Goal: Task Accomplishment & Management: Manage account settings

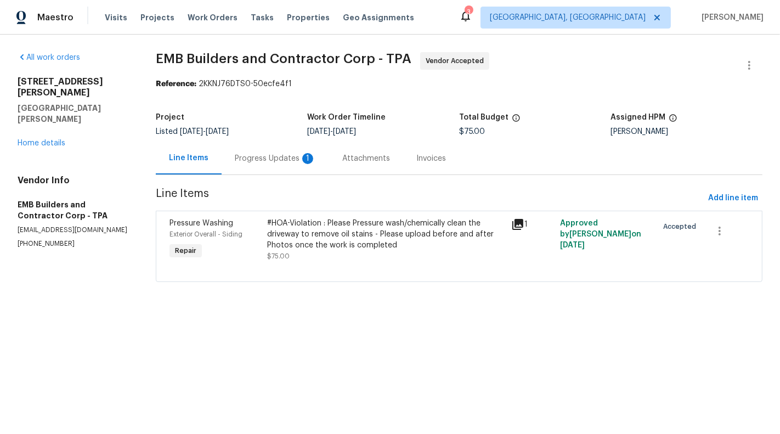
click at [268, 151] on div "Progress Updates 1" at bounding box center [276, 158] width 108 height 32
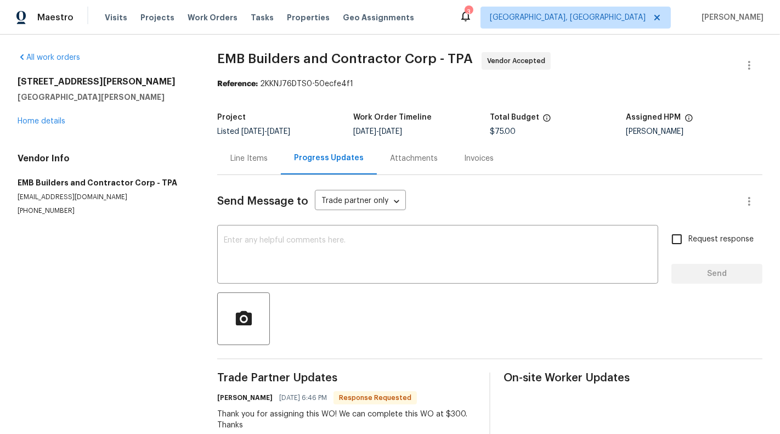
scroll to position [27, 0]
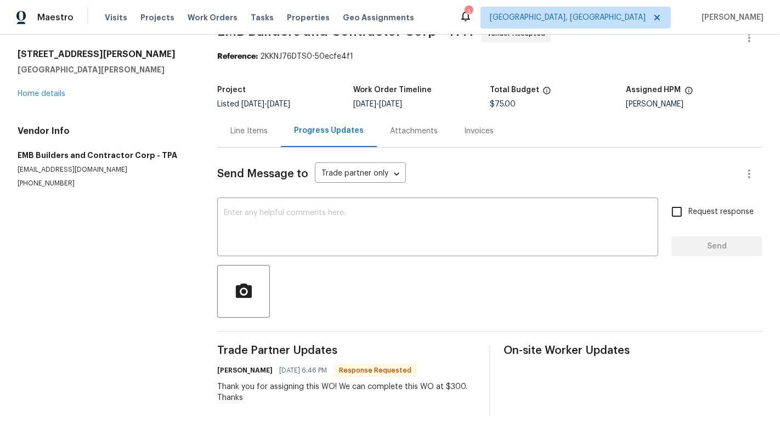
click at [235, 132] on div "Line Items" at bounding box center [248, 131] width 37 height 11
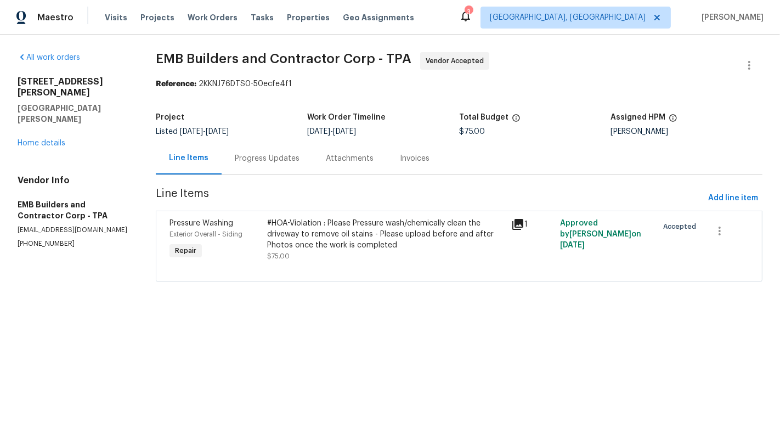
click at [284, 154] on div "Progress Updates" at bounding box center [267, 158] width 65 height 11
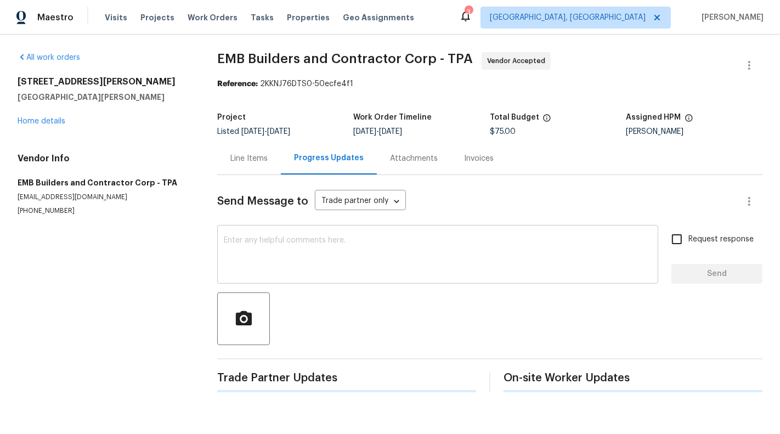
click at [304, 249] on textarea at bounding box center [438, 255] width 428 height 38
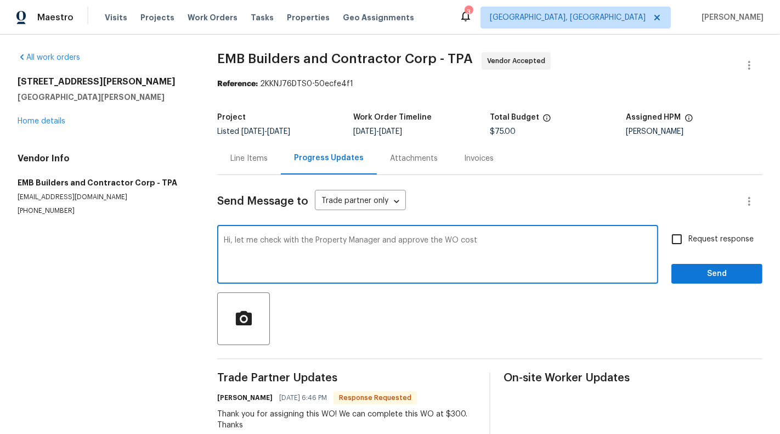
type textarea "Hi, let me check with the Property Manager and approve the WO cost"
click at [691, 211] on div "Send Message to Trade partner only Trade partner only ​" at bounding box center [476, 201] width 519 height 26
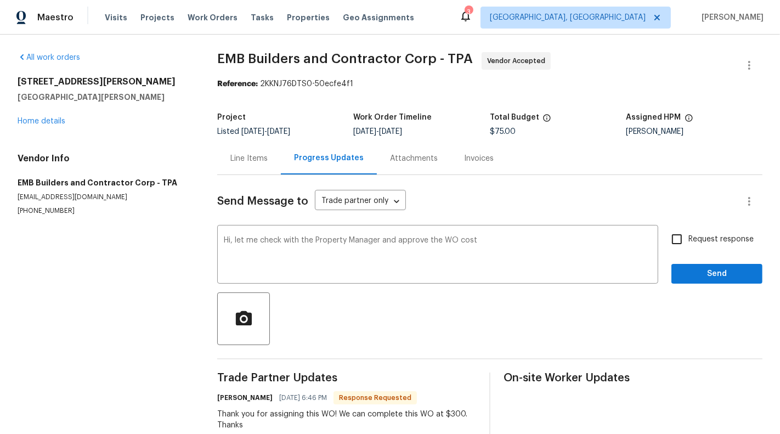
click at [701, 259] on div "Request response Send" at bounding box center [717, 256] width 91 height 56
click at [710, 236] on span "Request response" at bounding box center [721, 240] width 65 height 12
click at [689, 236] on input "Request response" at bounding box center [677, 239] width 23 height 23
checkbox input "true"
click at [723, 273] on span "Send" at bounding box center [717, 274] width 74 height 14
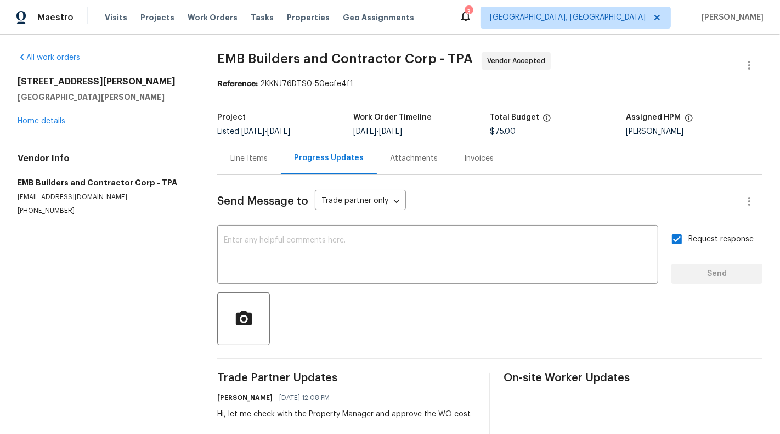
click at [244, 176] on div "Send Message to Trade partner only Trade partner only ​ x ​ Request response Se…" at bounding box center [489, 331] width 545 height 312
click at [243, 166] on div "Line Items" at bounding box center [249, 158] width 64 height 32
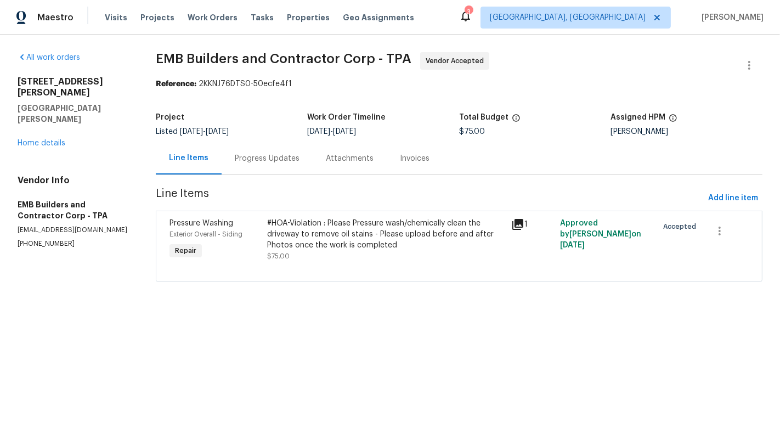
click at [46, 127] on div "All work orders [STREET_ADDRESS][PERSON_NAME][PERSON_NAME] Home details Vendor …" at bounding box center [74, 150] width 112 height 196
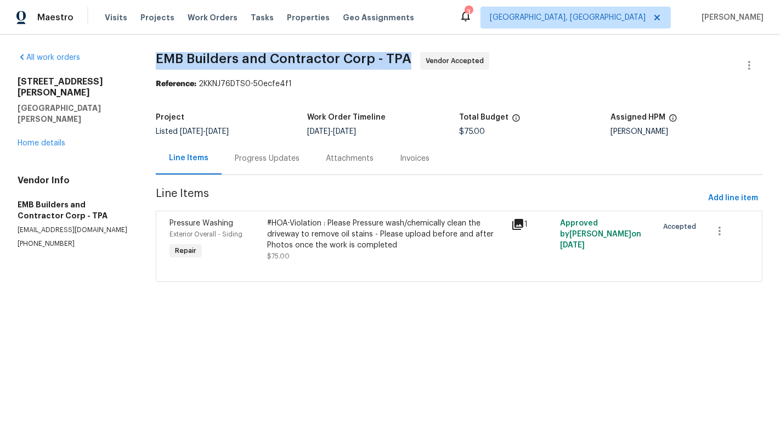
drag, startPoint x: 157, startPoint y: 55, endPoint x: 404, endPoint y: 56, distance: 246.9
click at [404, 56] on span "EMB Builders and Contractor Corp - TPA" at bounding box center [284, 58] width 256 height 13
copy span "EMB Builders and Contractor Corp - TPA"
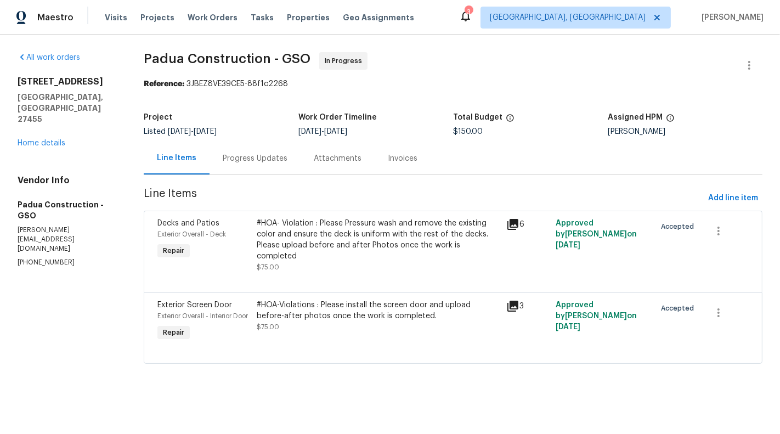
click at [285, 151] on div "Progress Updates" at bounding box center [255, 158] width 91 height 32
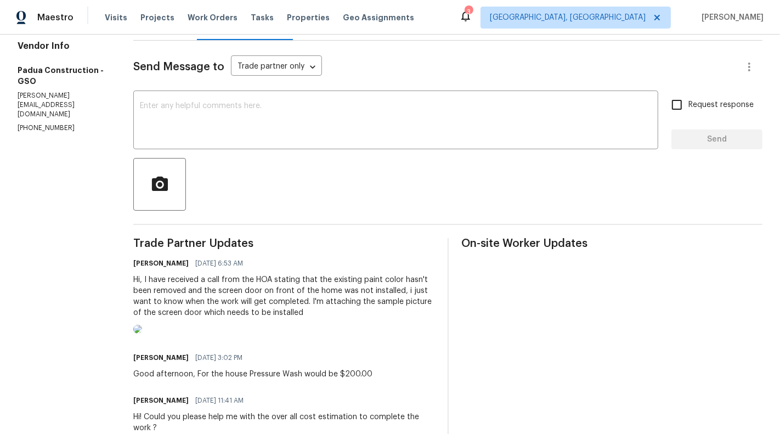
scroll to position [61, 0]
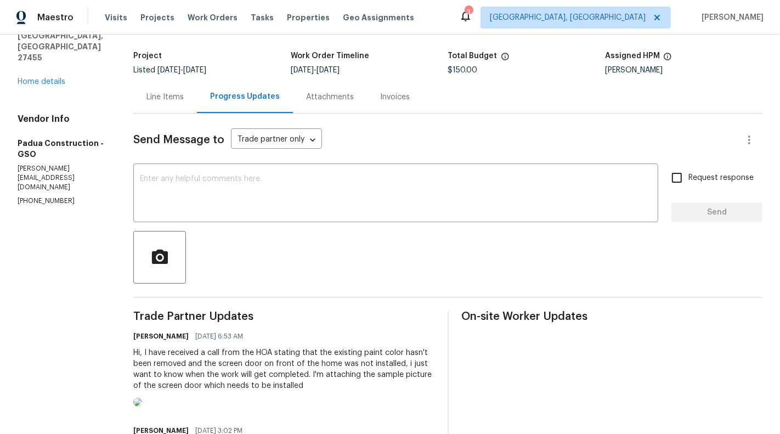
click at [59, 196] on p "(305) 319-1110" at bounding box center [62, 200] width 89 height 9
copy p "(305) 319-1110"
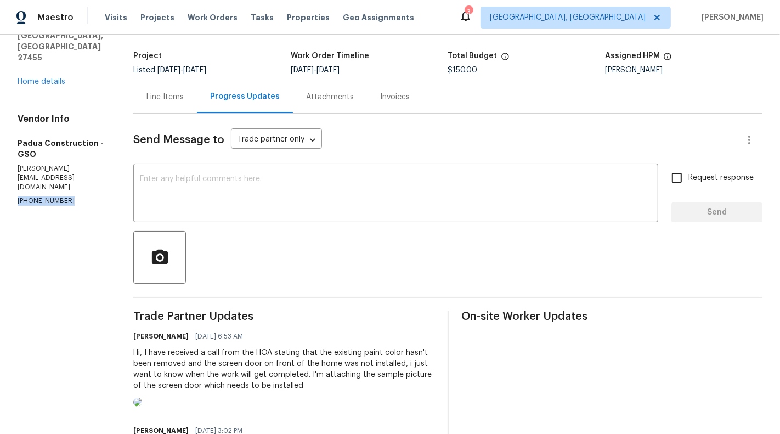
scroll to position [182, 0]
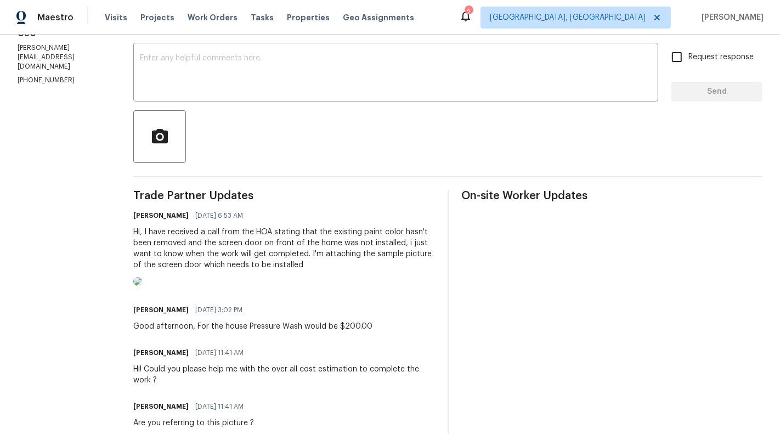
click at [259, 269] on div "Hi, I have received a call from the HOA stating that the existing paint color h…" at bounding box center [283, 249] width 301 height 44
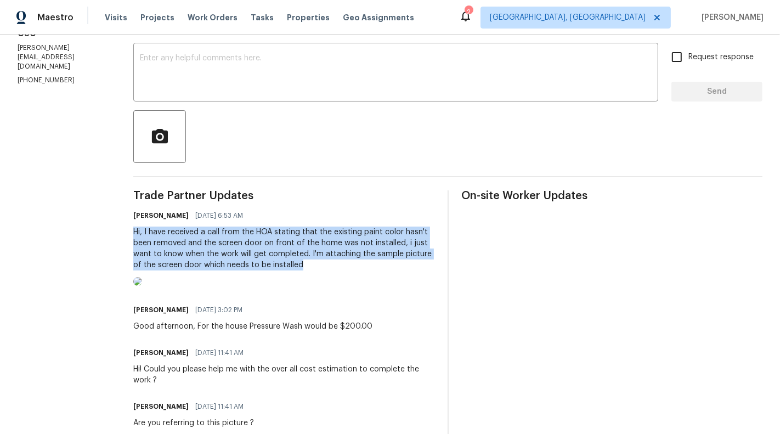
copy div "Hi, I have received a call from the HOA stating that the existing paint color h…"
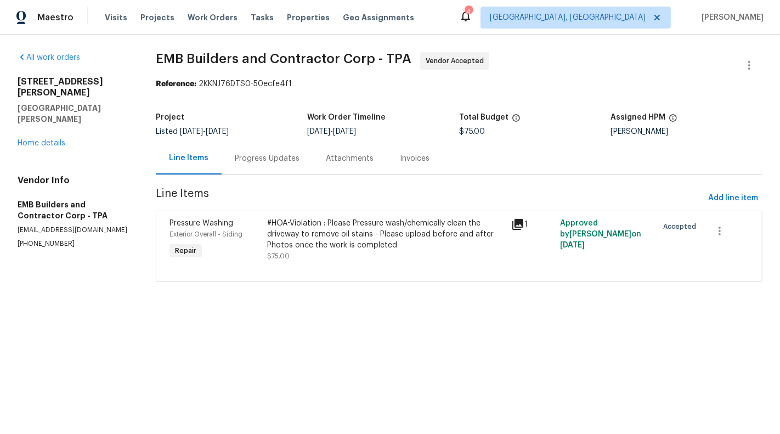
click at [283, 165] on div "Progress Updates" at bounding box center [267, 158] width 91 height 32
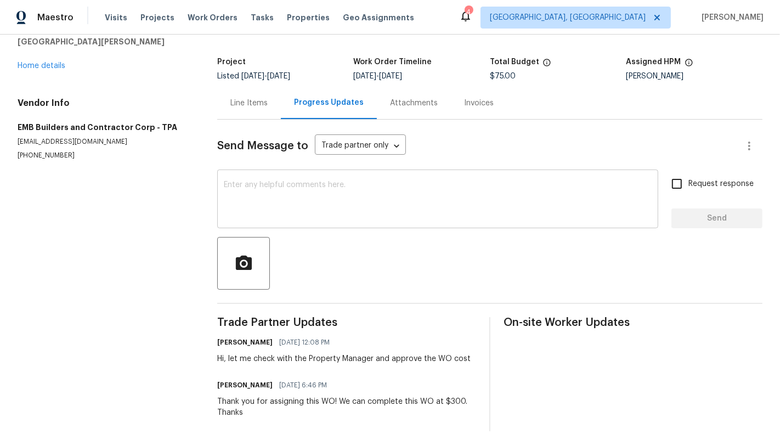
scroll to position [1, 0]
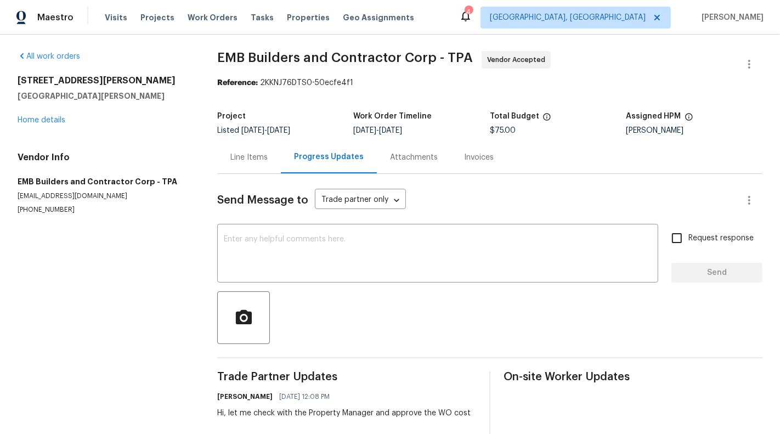
click at [262, 155] on div "Line Items" at bounding box center [248, 157] width 37 height 11
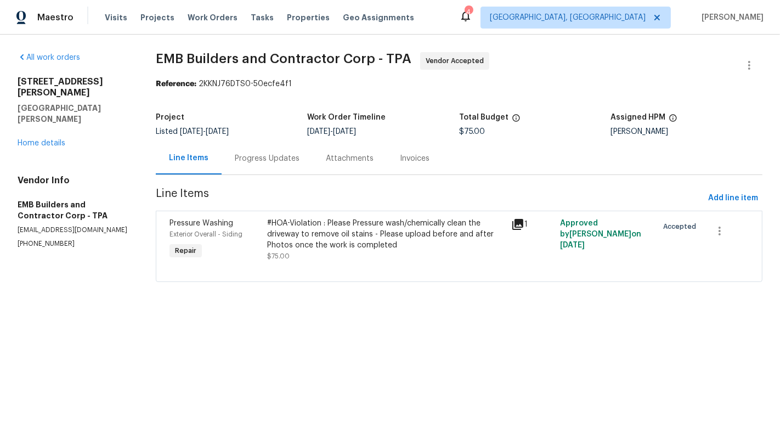
click at [385, 271] on div at bounding box center [459, 268] width 579 height 13
click at [347, 225] on div "#HOA-Violation : Please Pressure wash/chemically clean the driveway to remove o…" at bounding box center [386, 234] width 238 height 33
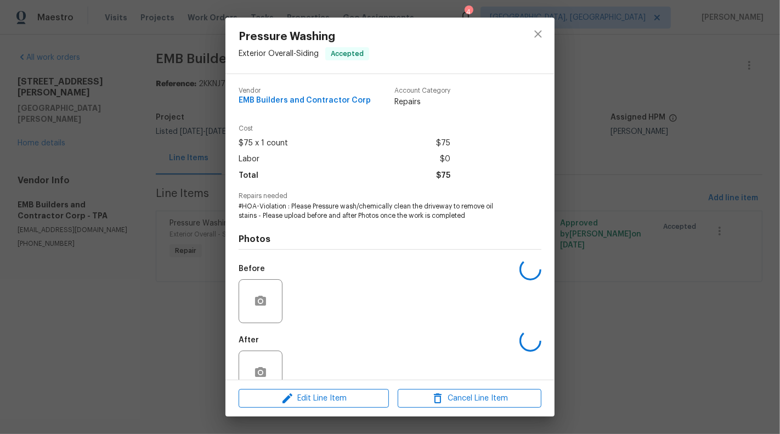
scroll to position [26, 0]
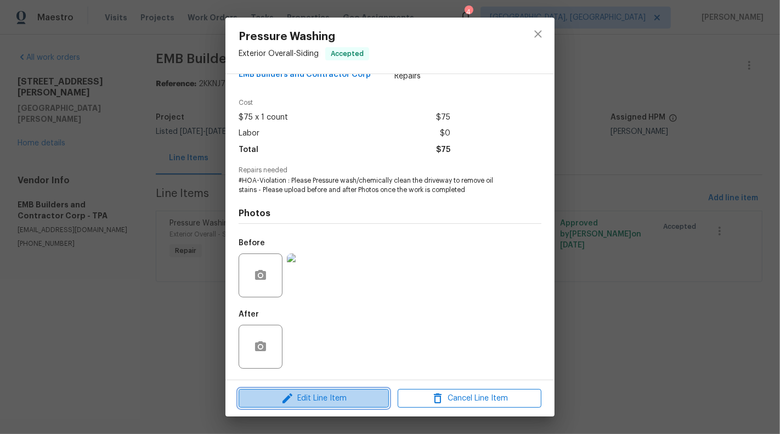
click at [309, 401] on span "Edit Line Item" at bounding box center [314, 399] width 144 height 14
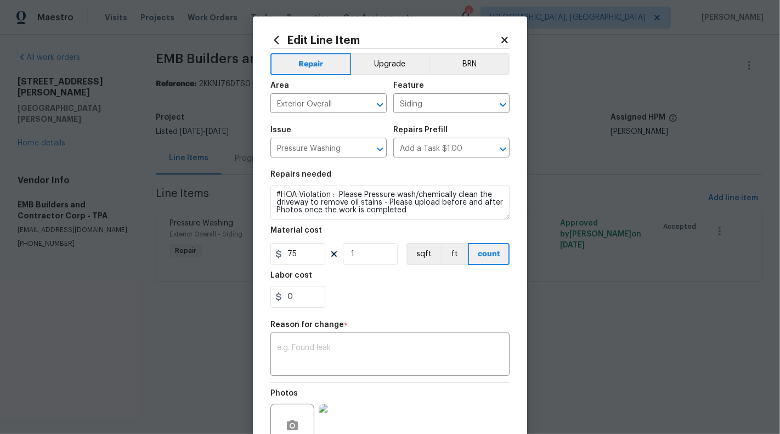
scroll to position [106, 0]
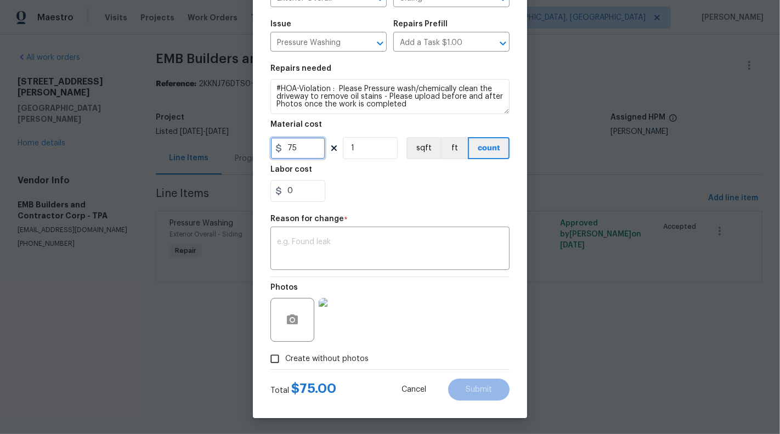
drag, startPoint x: 287, startPoint y: 147, endPoint x: 321, endPoint y: 147, distance: 33.5
click at [321, 147] on input "75" at bounding box center [297, 148] width 55 height 22
type input "300"
click at [315, 249] on textarea at bounding box center [390, 249] width 226 height 23
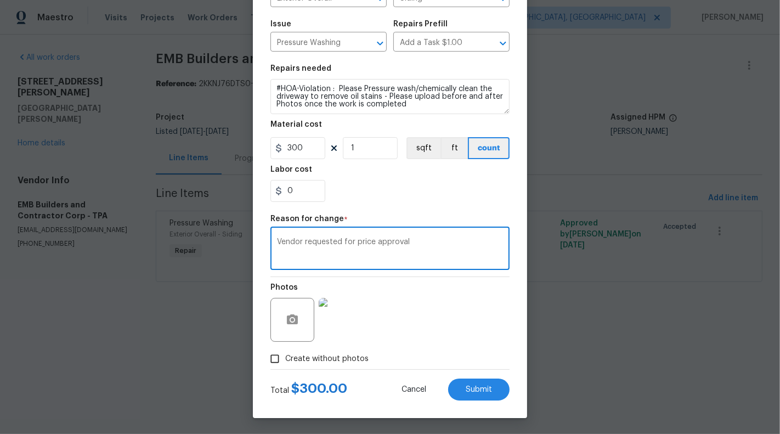
click at [447, 248] on textarea "Vendor requested for price approval" at bounding box center [390, 249] width 226 height 23
type textarea "Vendor requested for price approval"
click at [479, 393] on span "Submit" at bounding box center [479, 390] width 26 height 8
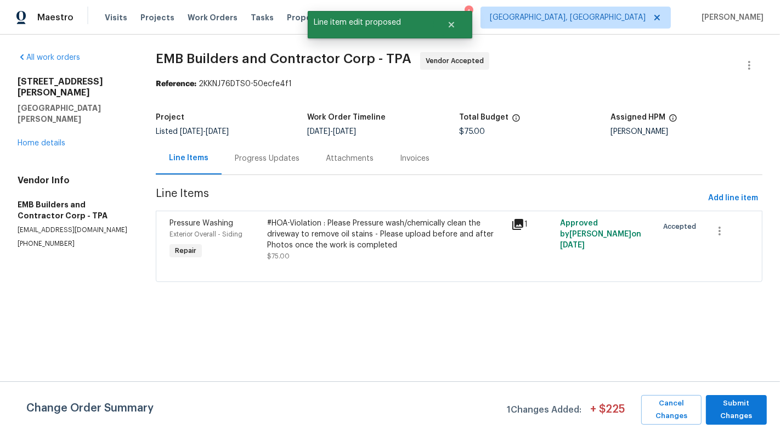
scroll to position [0, 0]
click at [753, 420] on span "Submit Changes" at bounding box center [737, 409] width 50 height 25
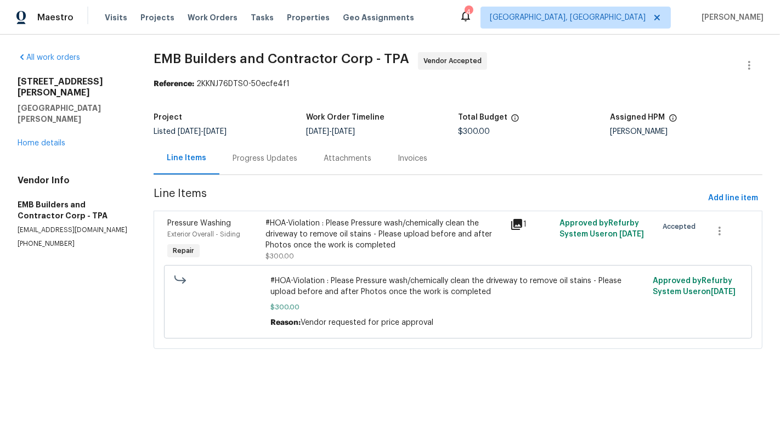
click at [260, 161] on div "Progress Updates" at bounding box center [265, 158] width 65 height 11
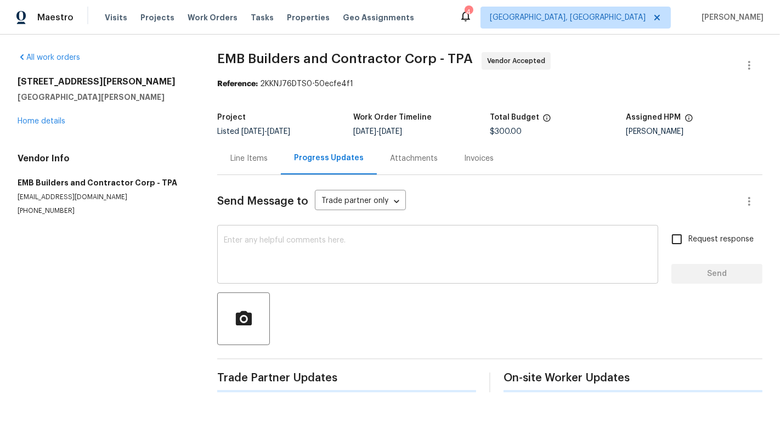
click at [297, 260] on textarea at bounding box center [438, 255] width 428 height 38
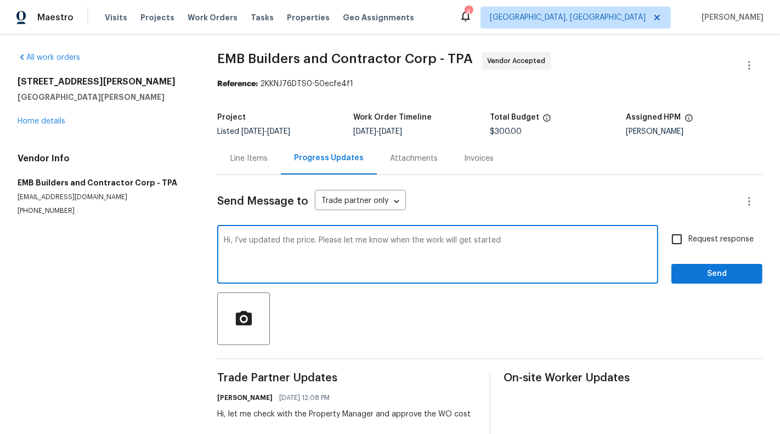
type textarea "Hi, I've updated the price. Please let me know when the work will get started"
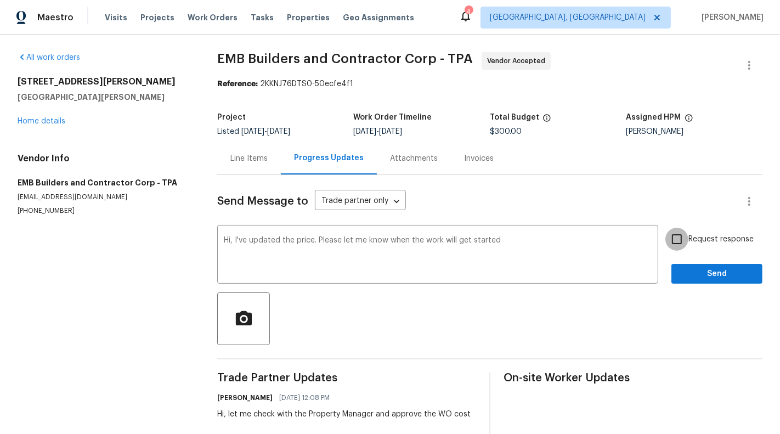
click at [689, 244] on input "Request response" at bounding box center [677, 239] width 23 height 23
checkbox input "true"
click at [720, 275] on span "Send" at bounding box center [717, 274] width 74 height 14
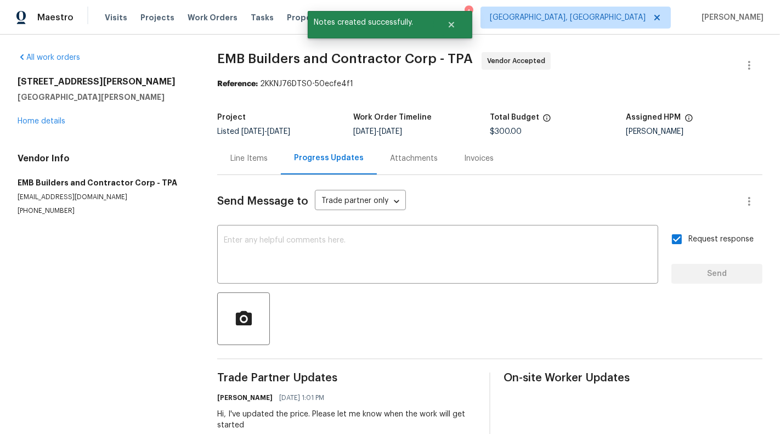
scroll to position [20, 0]
